Goal: Navigation & Orientation: Find specific page/section

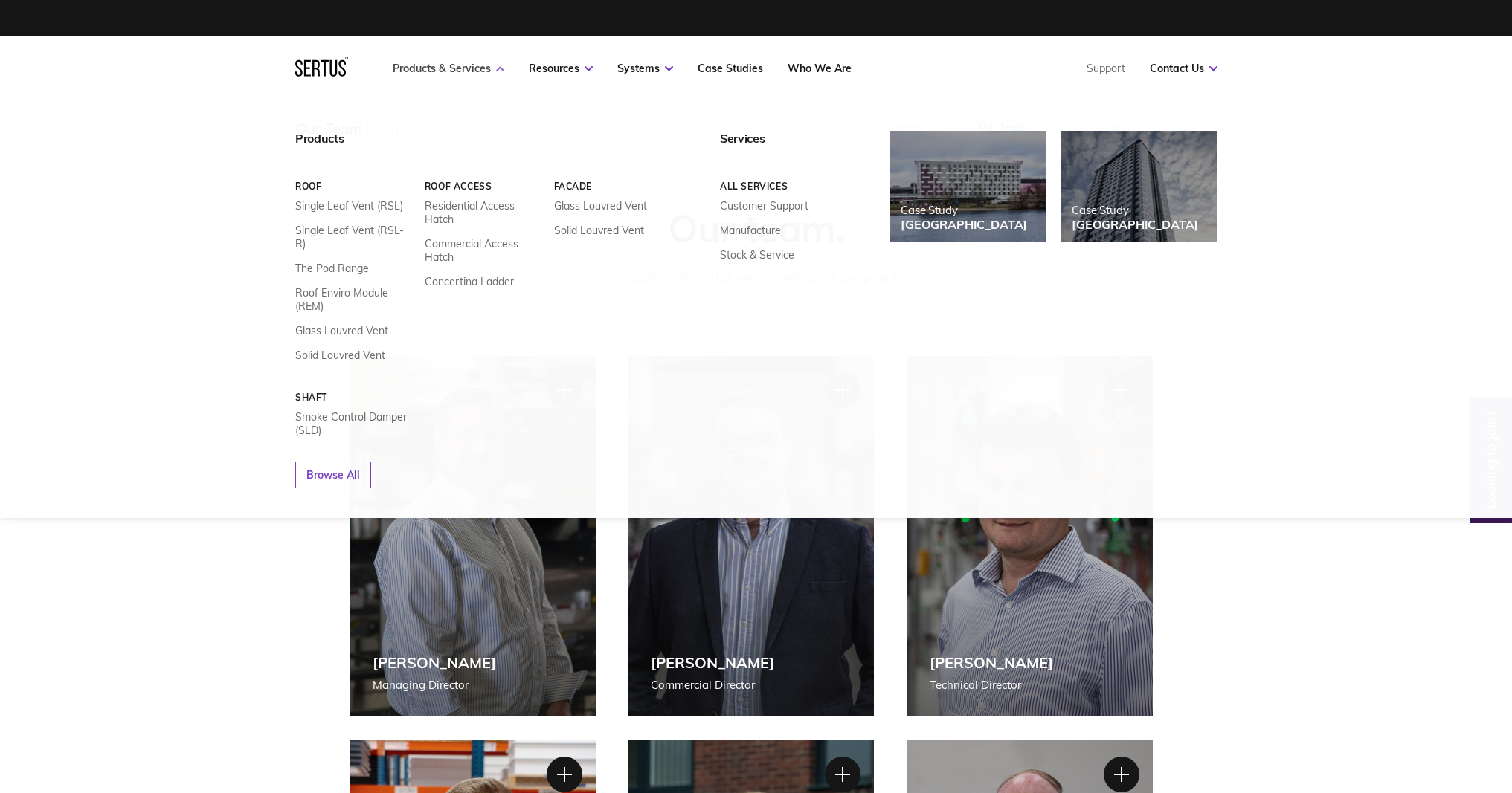
click at [450, 67] on link "Products & Services" at bounding box center [448, 69] width 112 height 14
click at [413, 66] on link "Products & Services" at bounding box center [448, 69] width 112 height 14
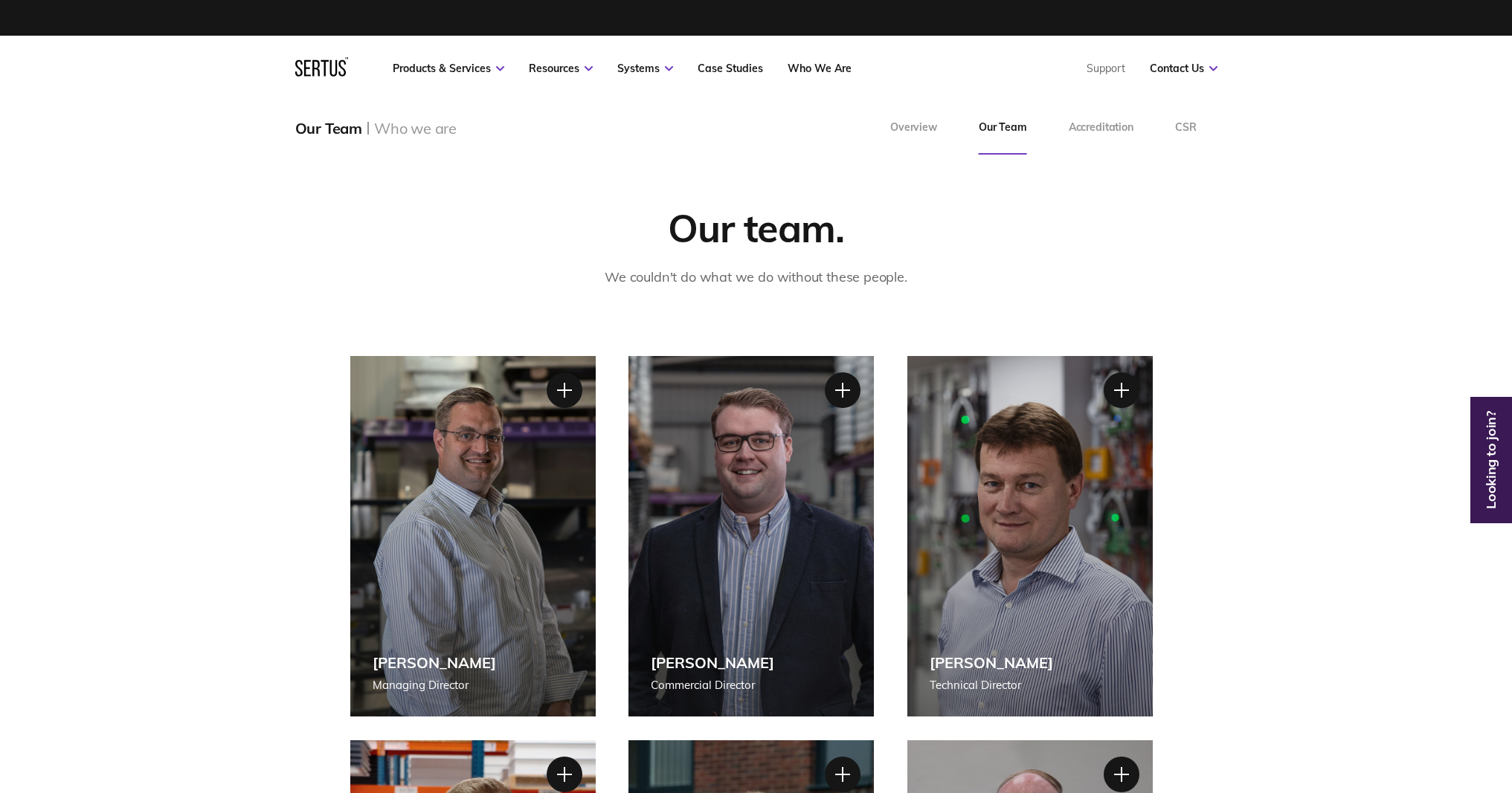
click at [334, 78] on link at bounding box center [322, 72] width 53 height 15
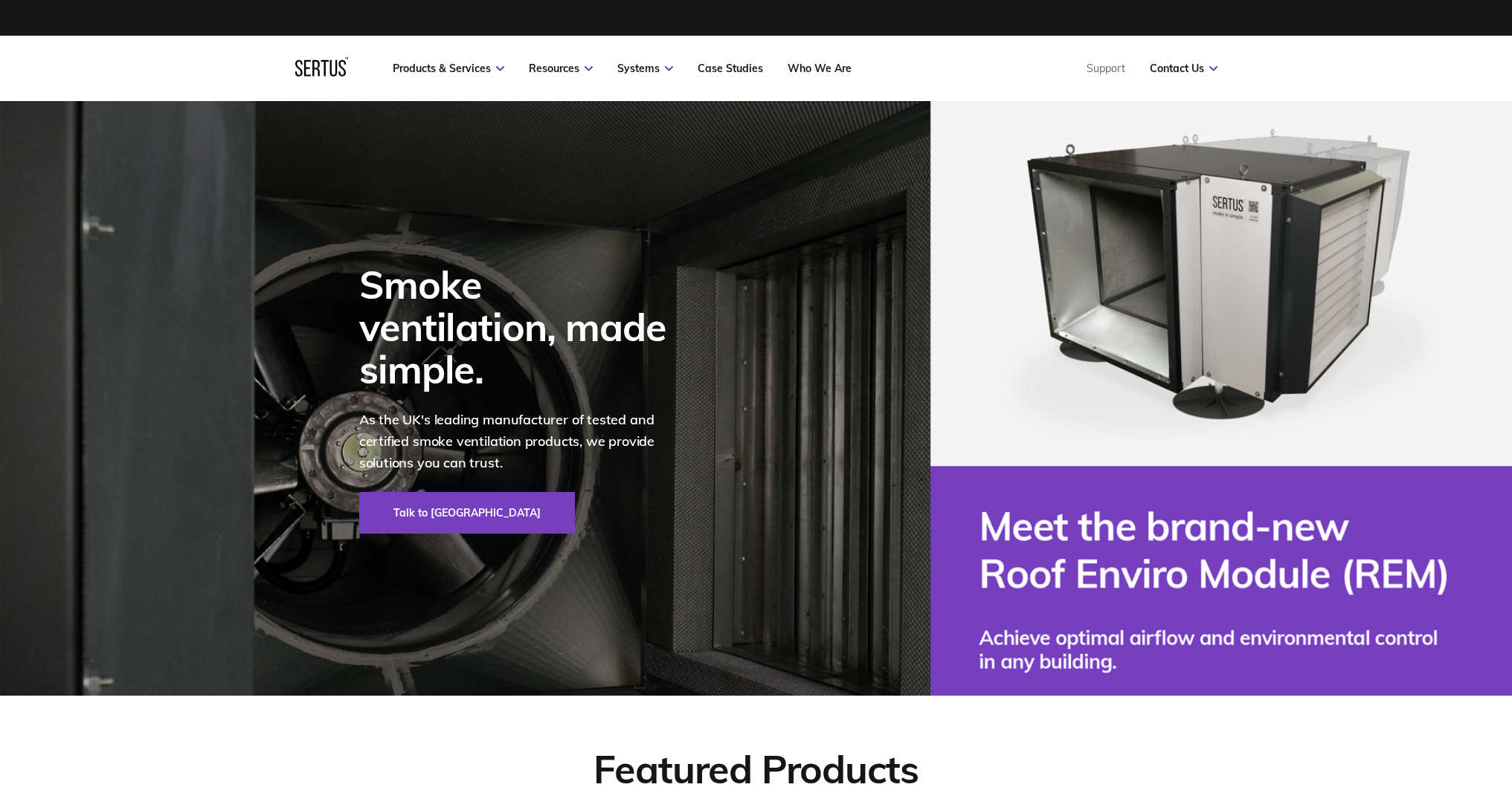
click at [334, 74] on div at bounding box center [322, 68] width 53 height 23
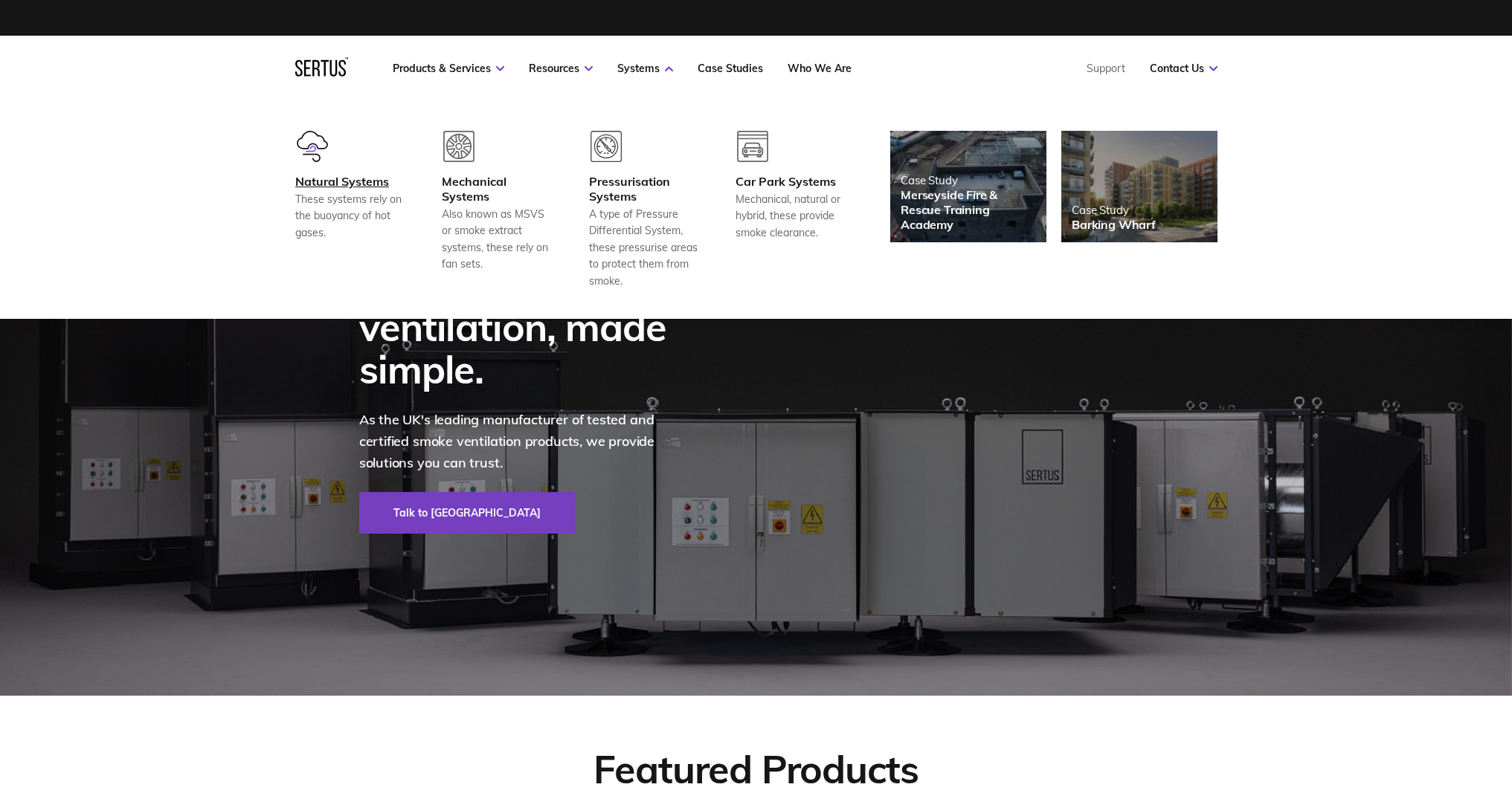
click at [342, 188] on div "Natural Systems" at bounding box center [350, 180] width 110 height 15
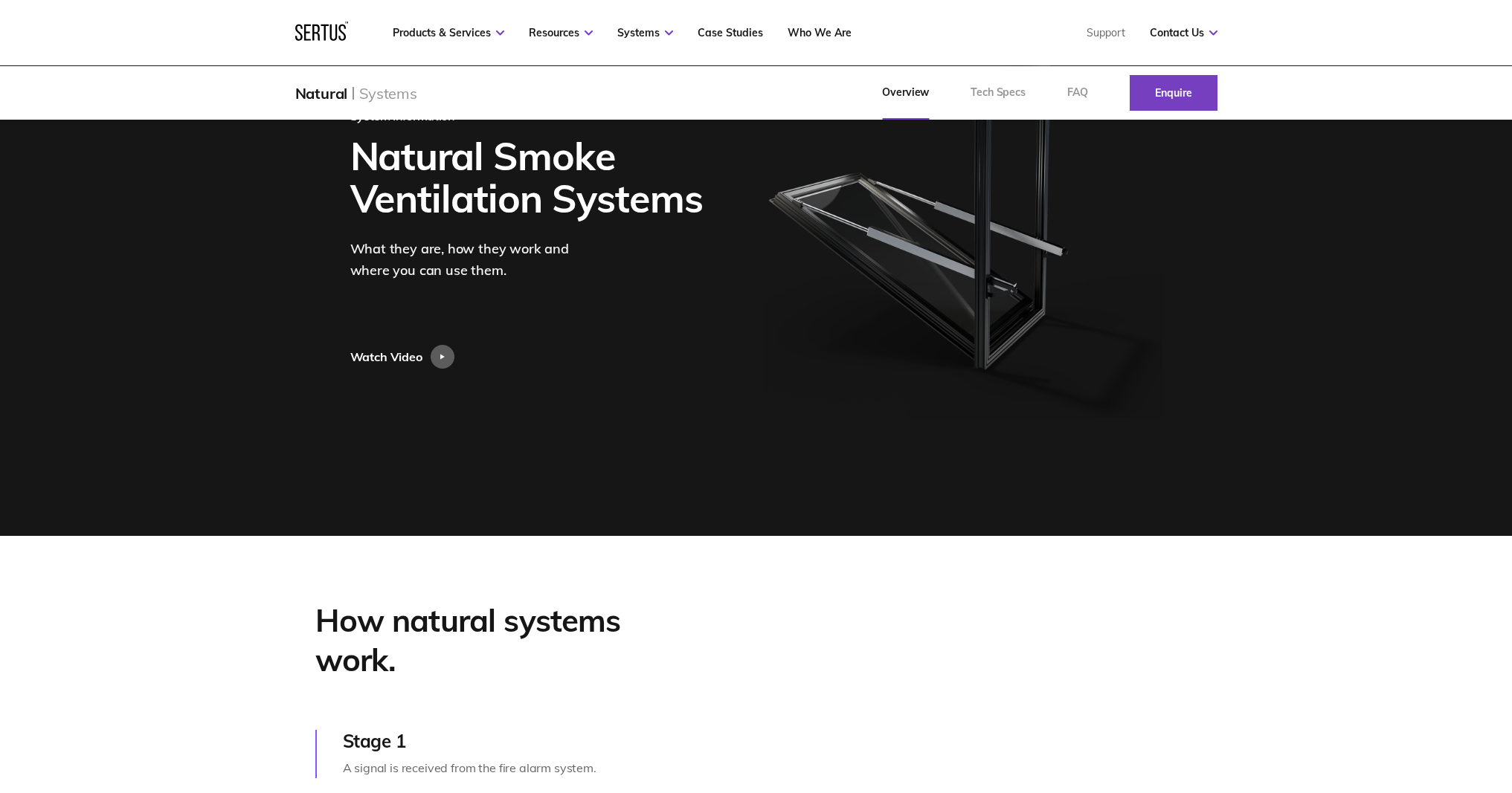
scroll to position [173, 0]
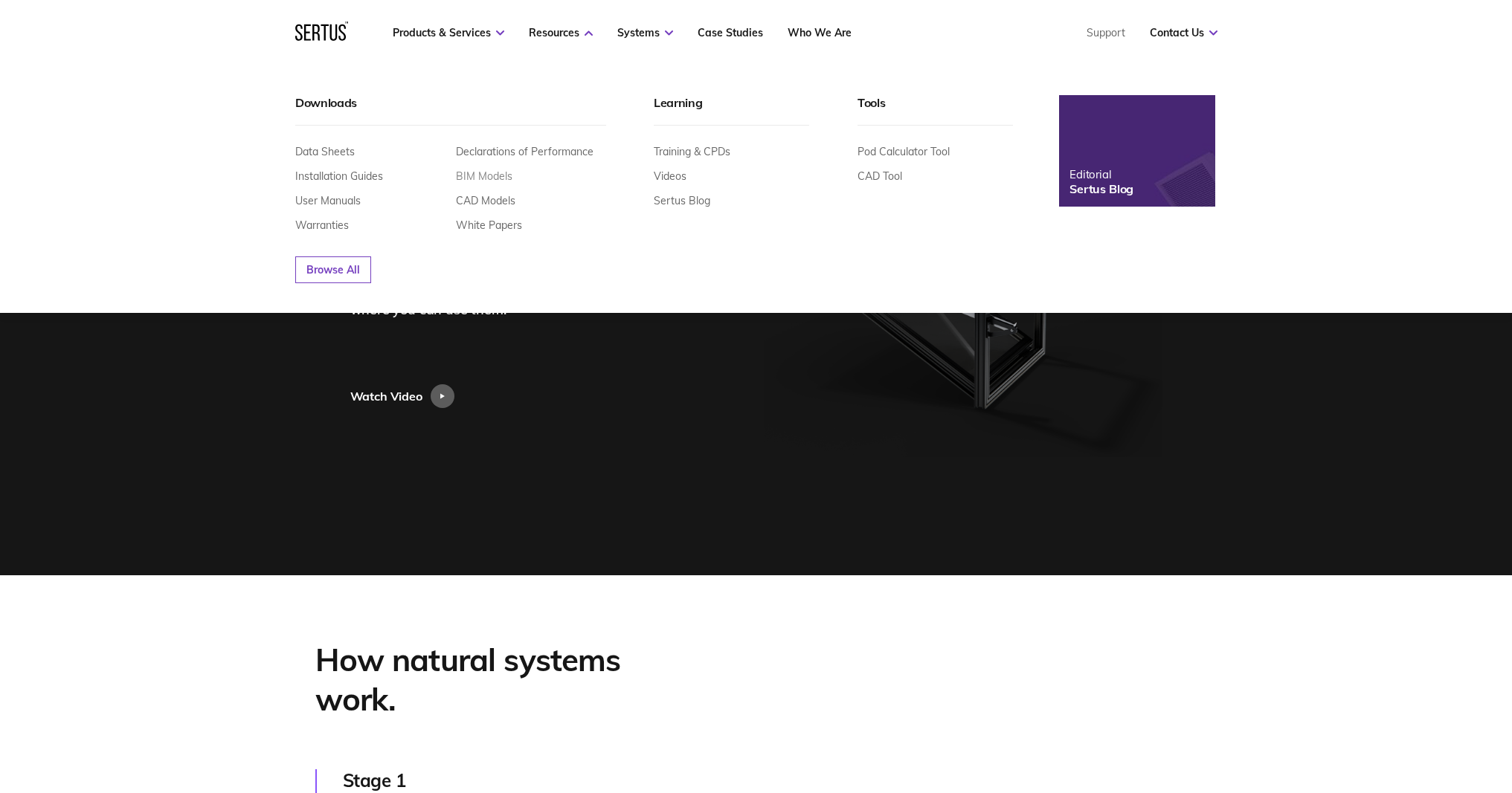
click at [487, 172] on link "BIM Models" at bounding box center [484, 176] width 57 height 14
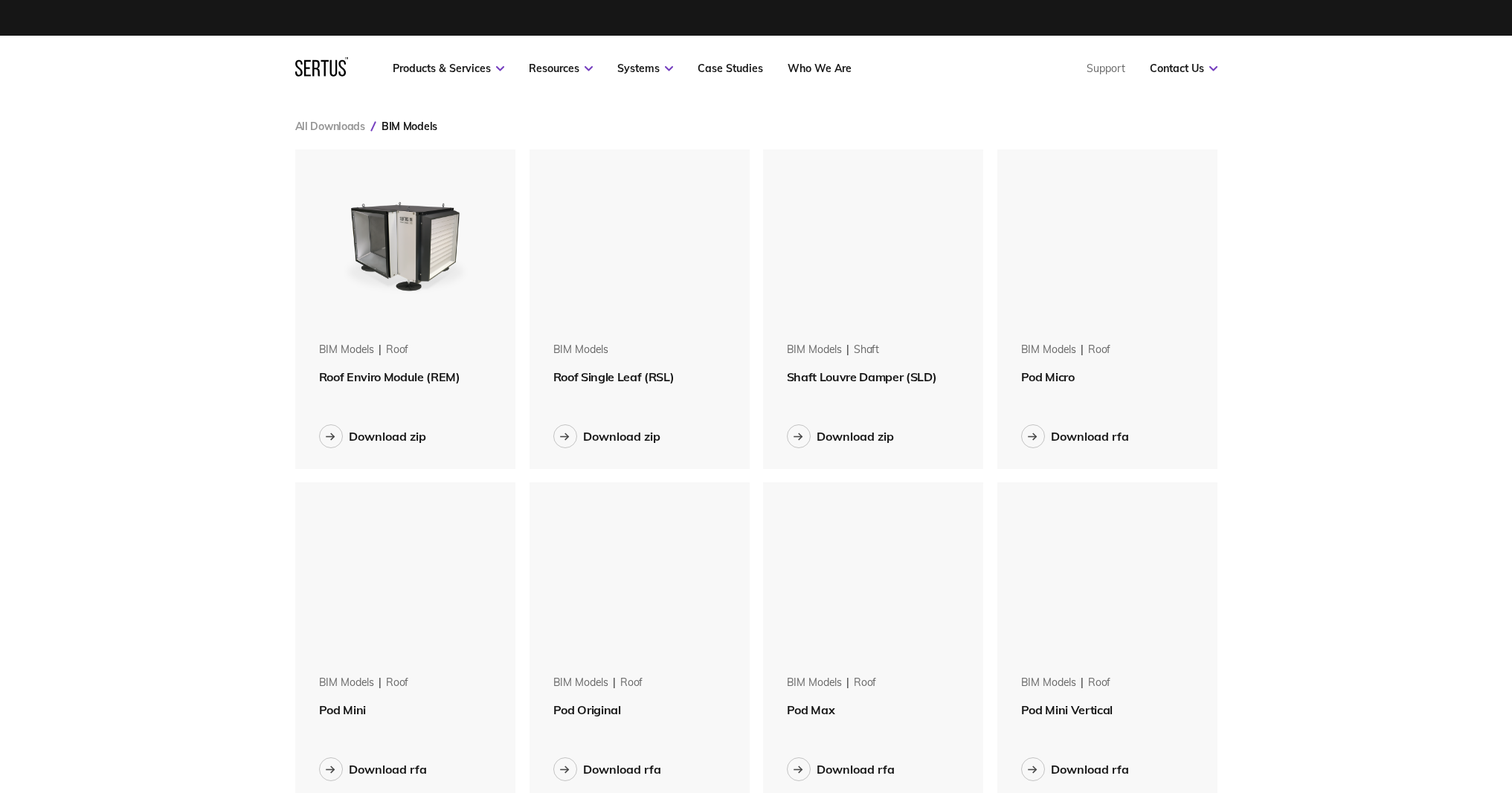
scroll to position [1352, 945]
